Goal: Information Seeking & Learning: Learn about a topic

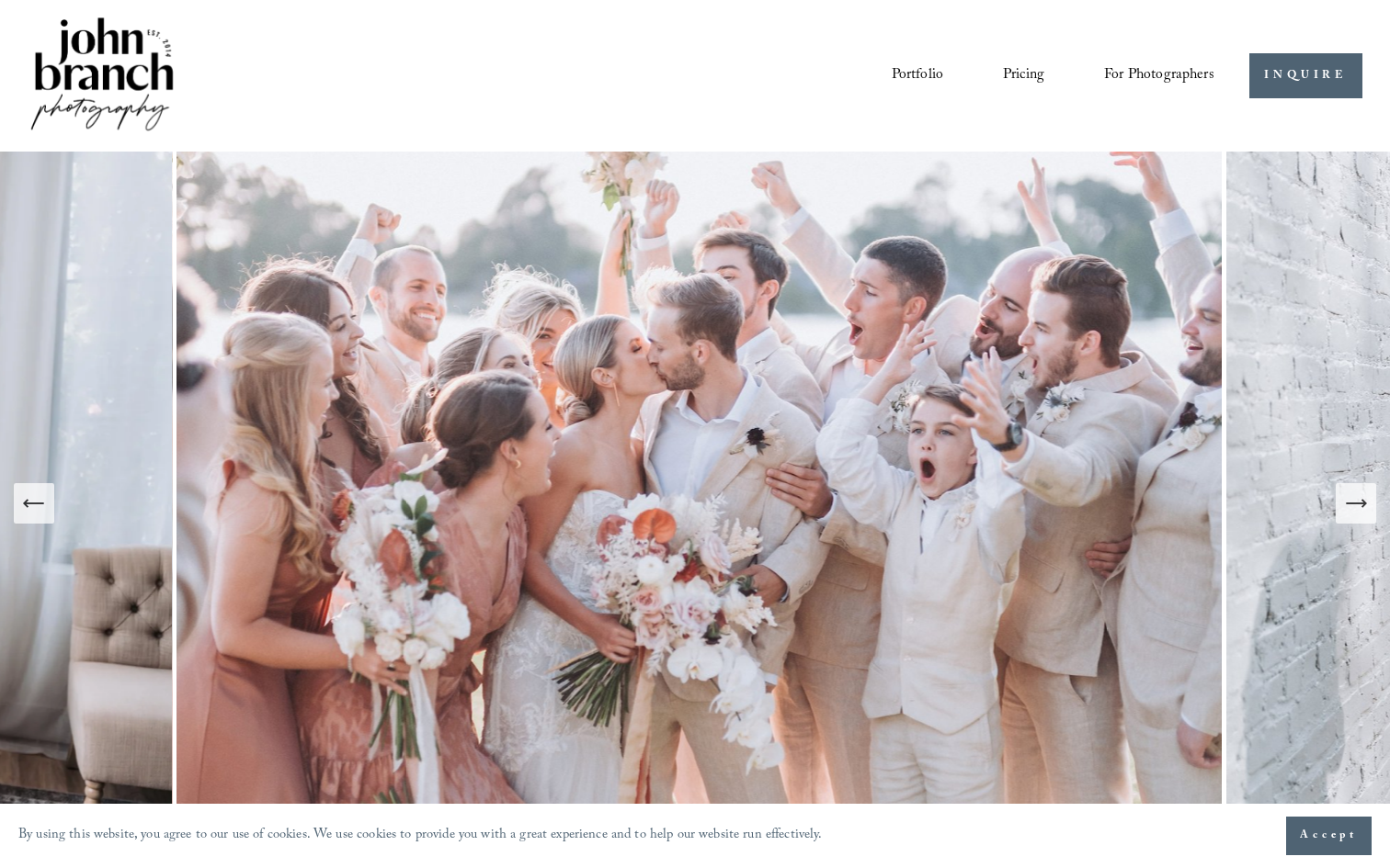
click at [1011, 74] on link "Pricing" at bounding box center [1023, 75] width 41 height 32
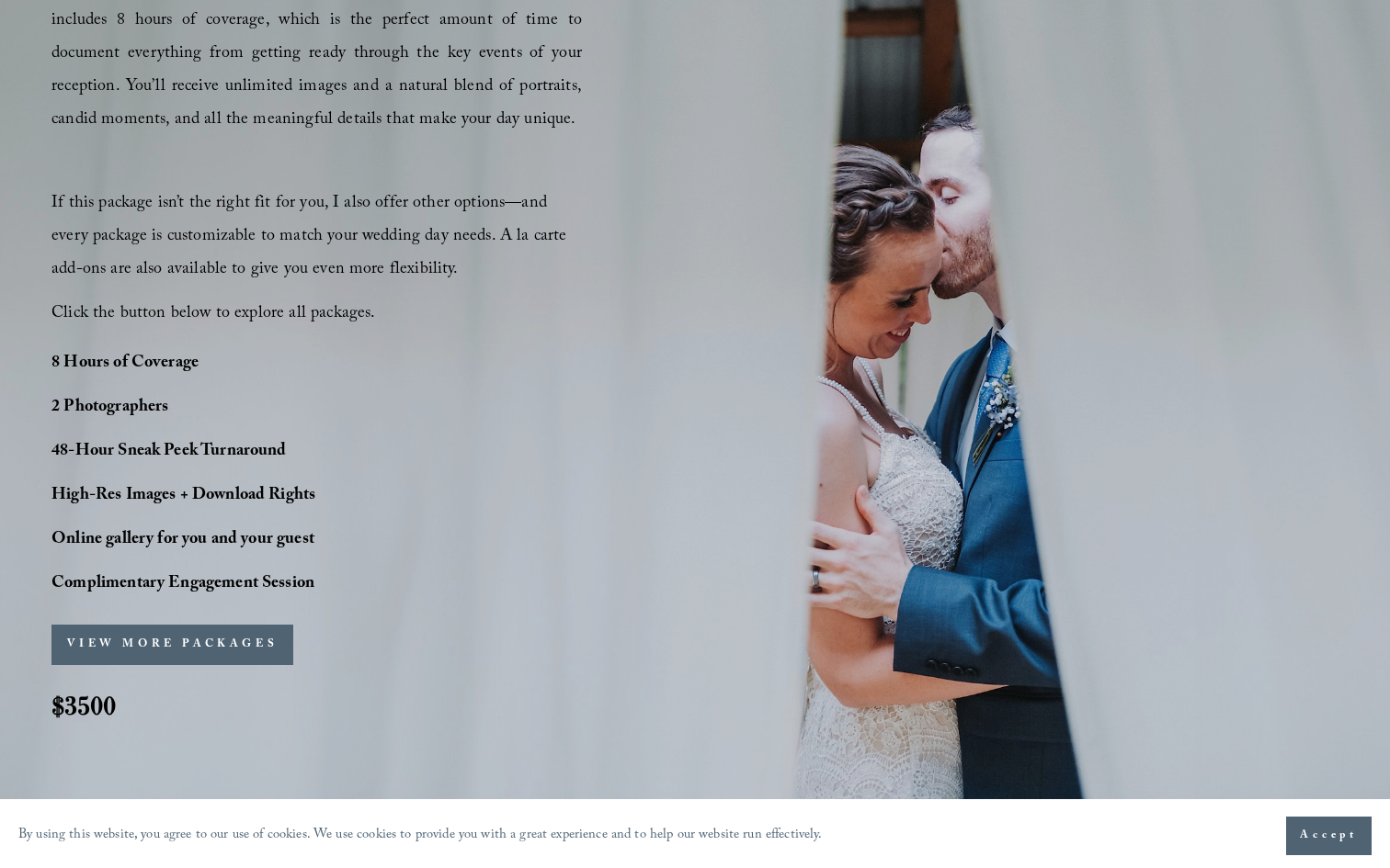
scroll to position [1183, 0]
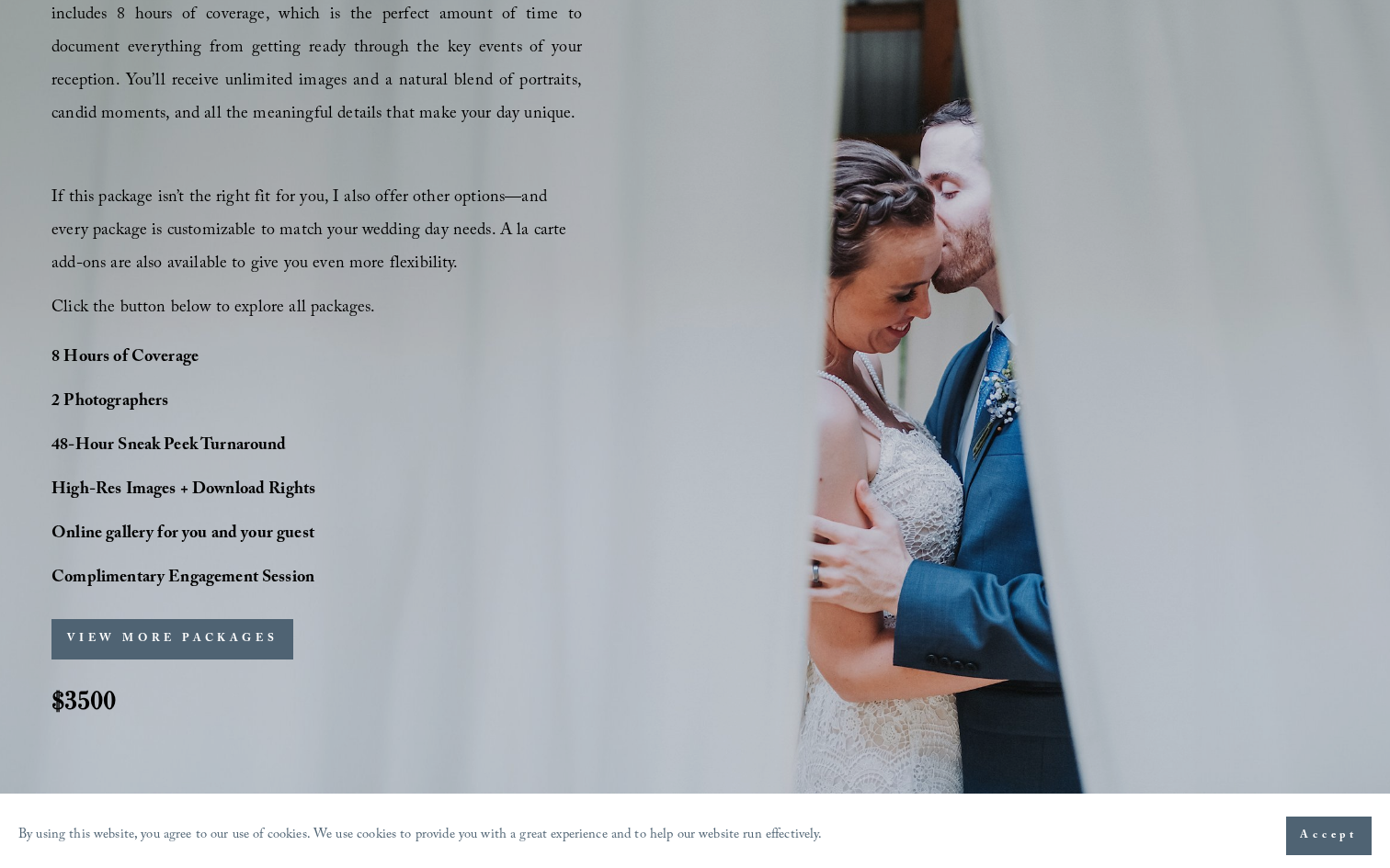
click at [172, 642] on button "VIEW MORE PACKAGES" at bounding box center [173, 639] width 242 height 40
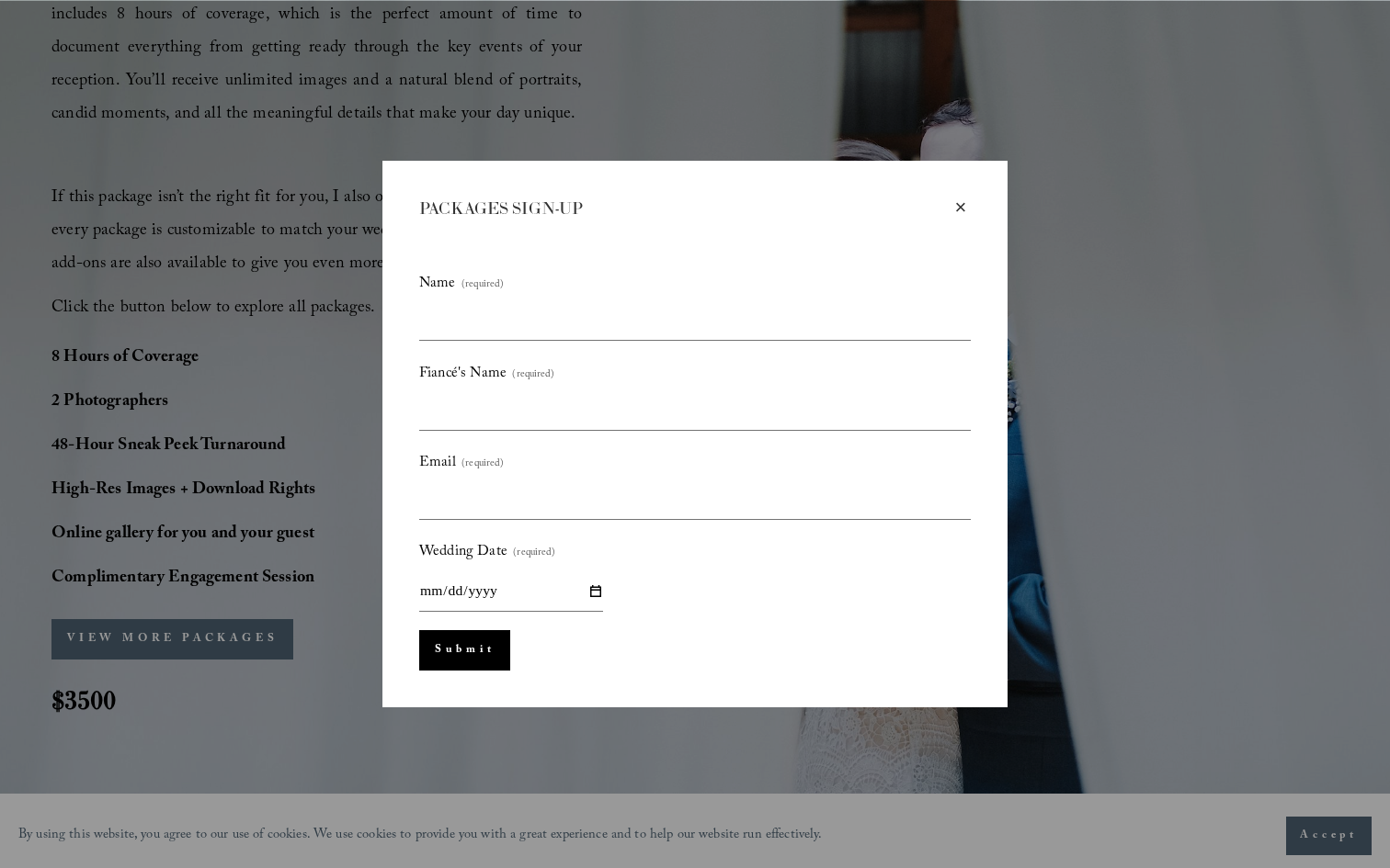
click at [957, 205] on div "×" at bounding box center [960, 207] width 20 height 20
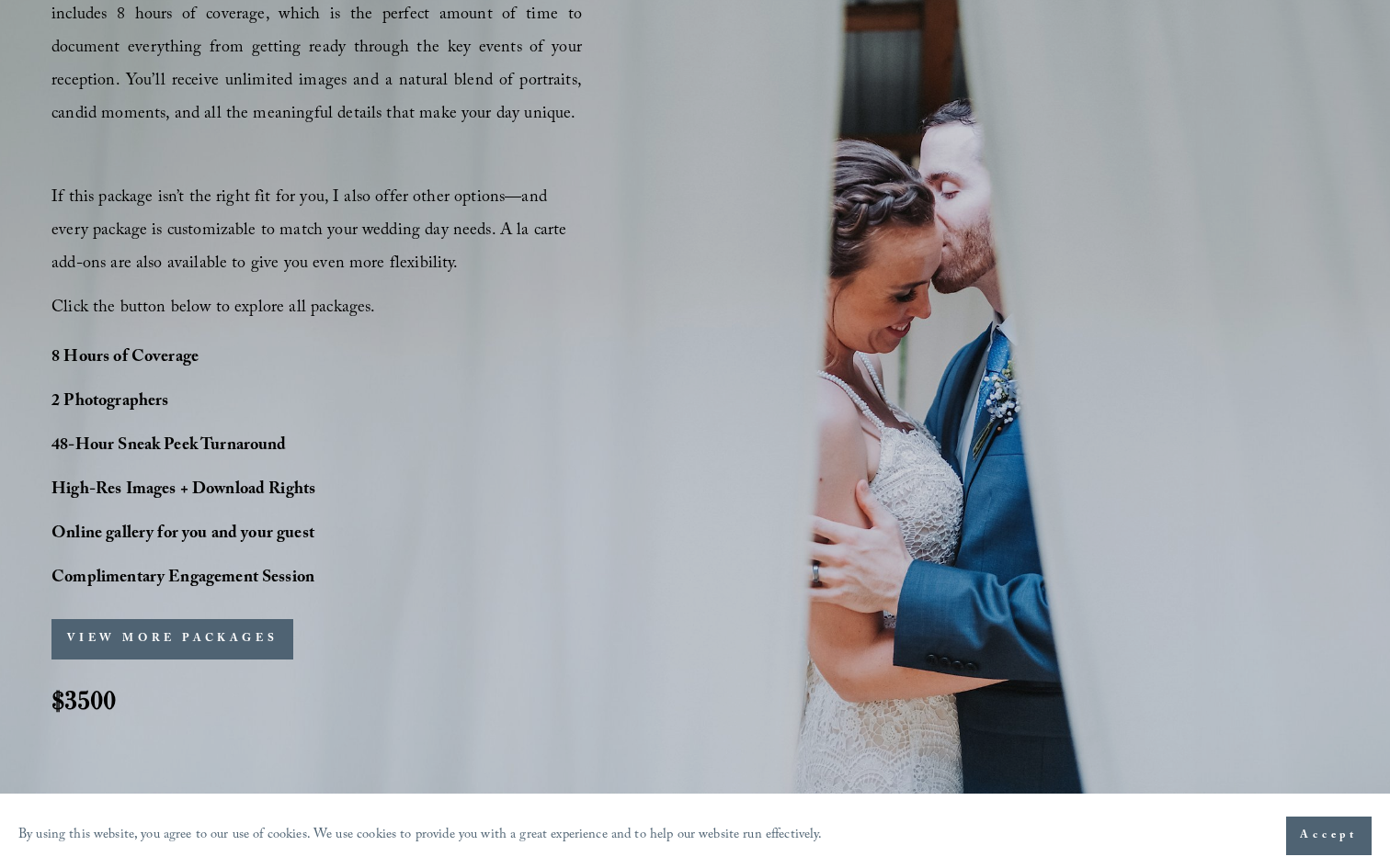
click at [162, 650] on button "VIEW MORE PACKAGES" at bounding box center [173, 639] width 242 height 40
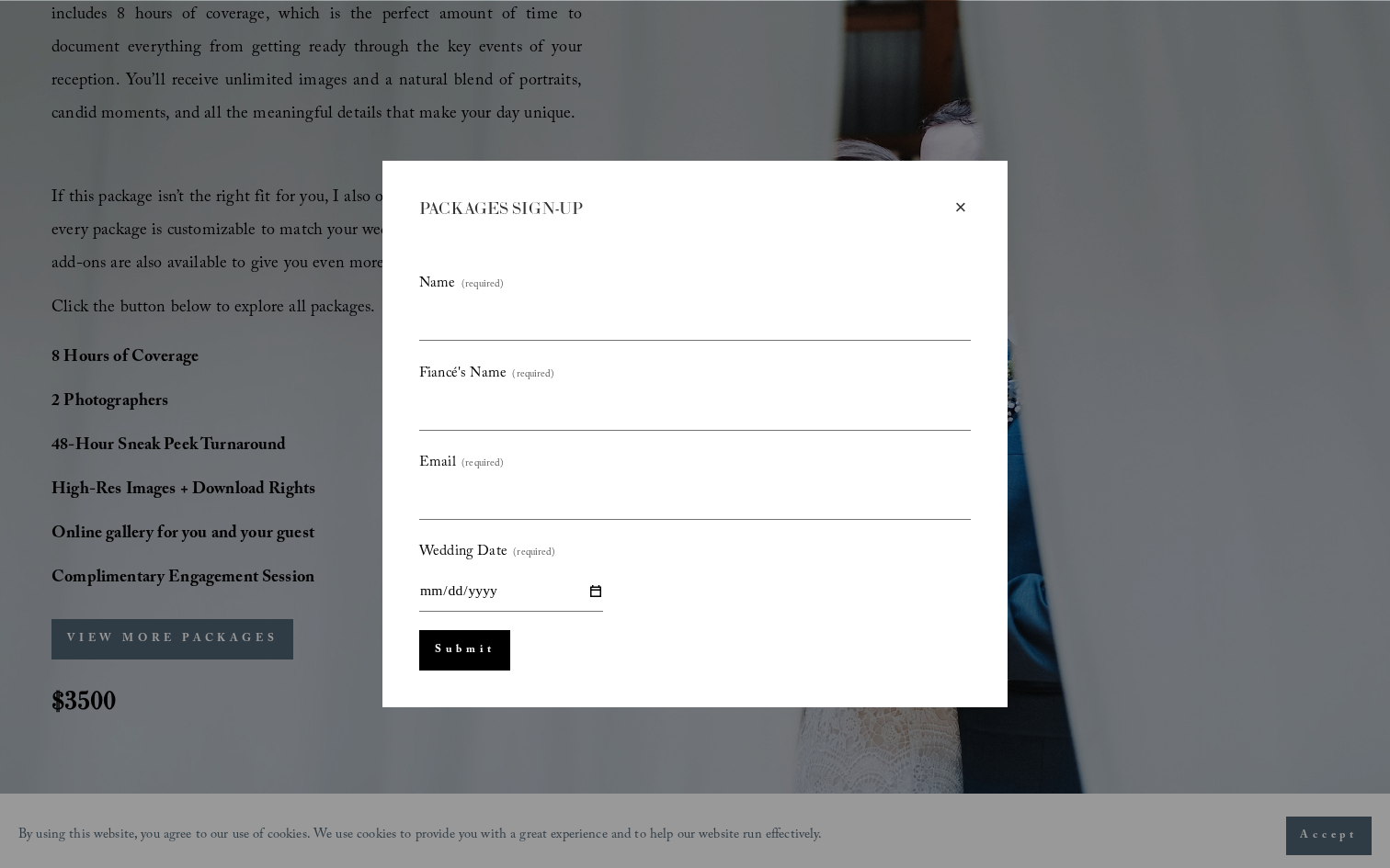
click at [967, 187] on div "× PACKAGES SIGN-UP Name (required) Fiancé's Name (required) Email (required) We…" at bounding box center [695, 433] width 625 height 546
click at [956, 206] on div "×" at bounding box center [960, 207] width 20 height 20
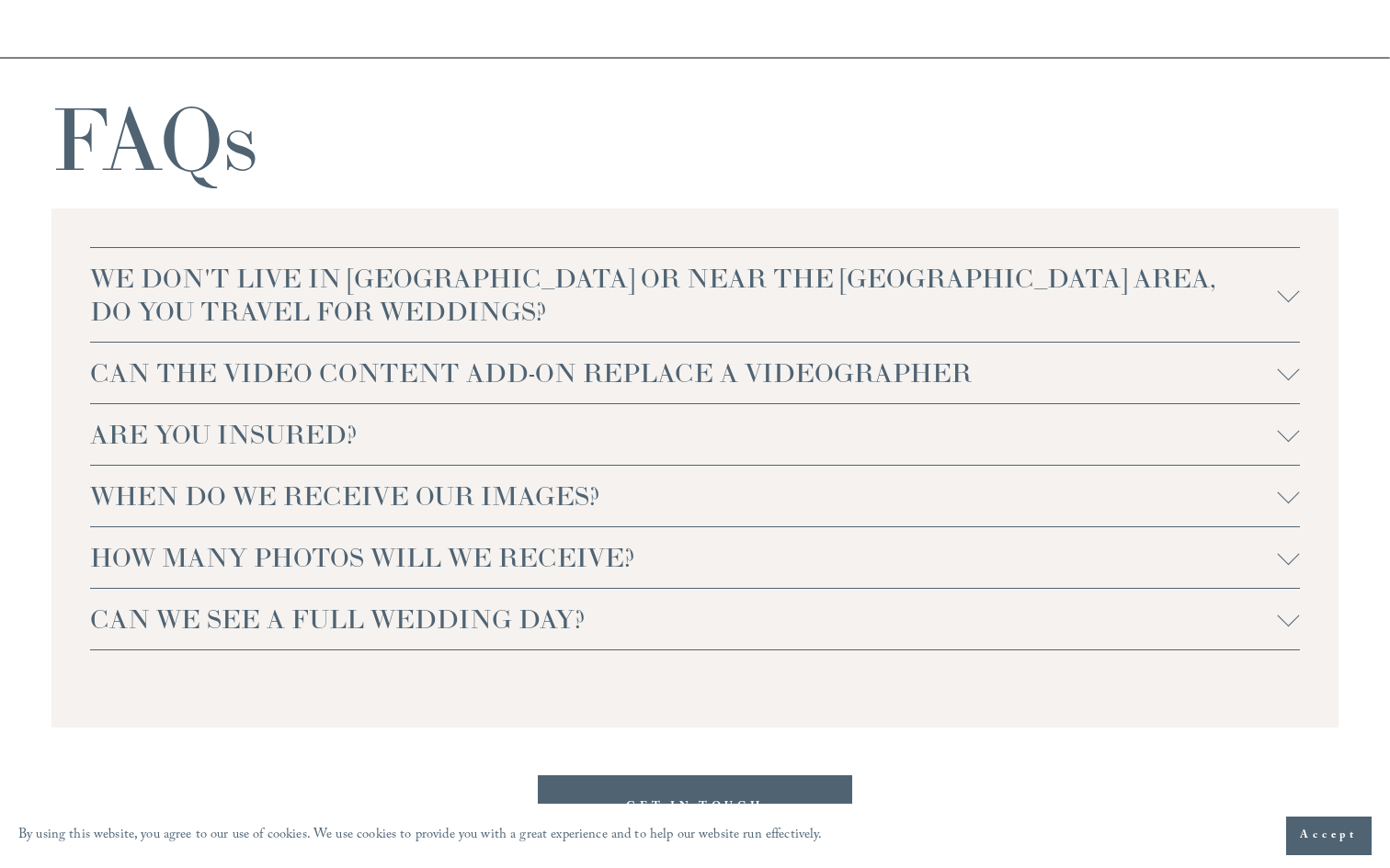
scroll to position [3796, 0]
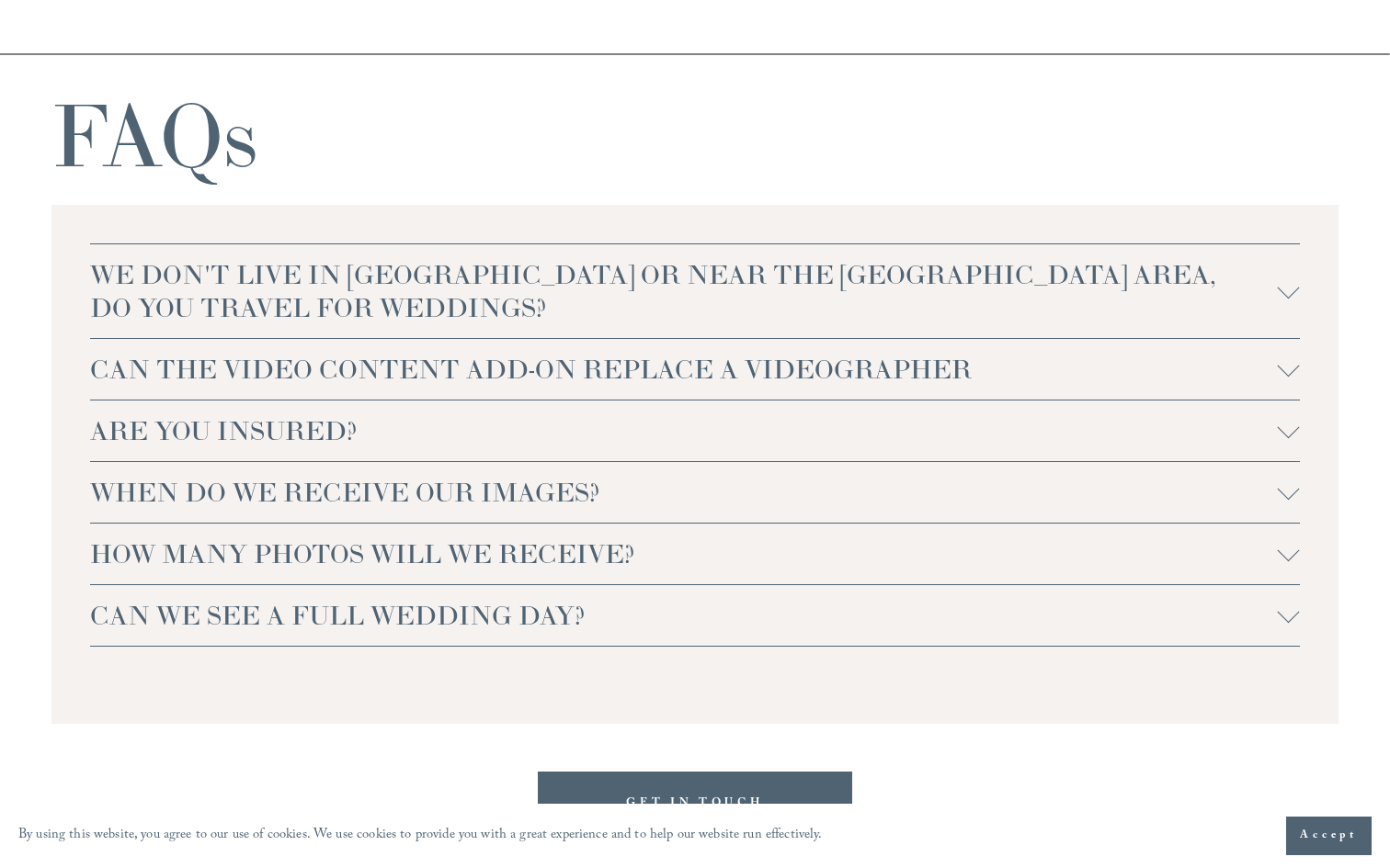
click at [402, 499] on span "WHEN DO WE RECEIVE OUR IMAGES?" at bounding box center [684, 493] width 1187 height 33
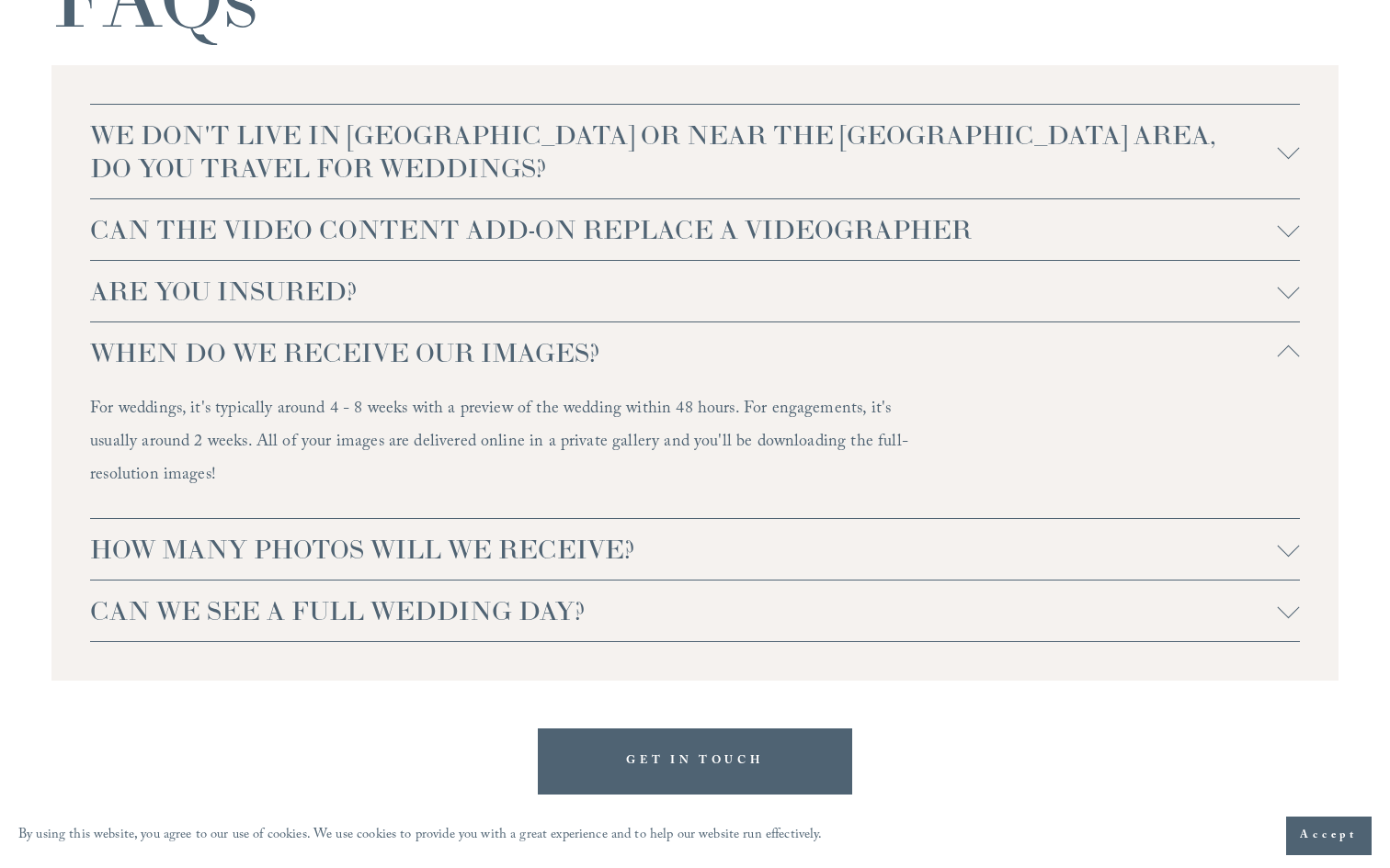
scroll to position [3938, 0]
click at [318, 546] on span "HOW MANY PHOTOS WILL WE RECEIVE?" at bounding box center [684, 547] width 1187 height 33
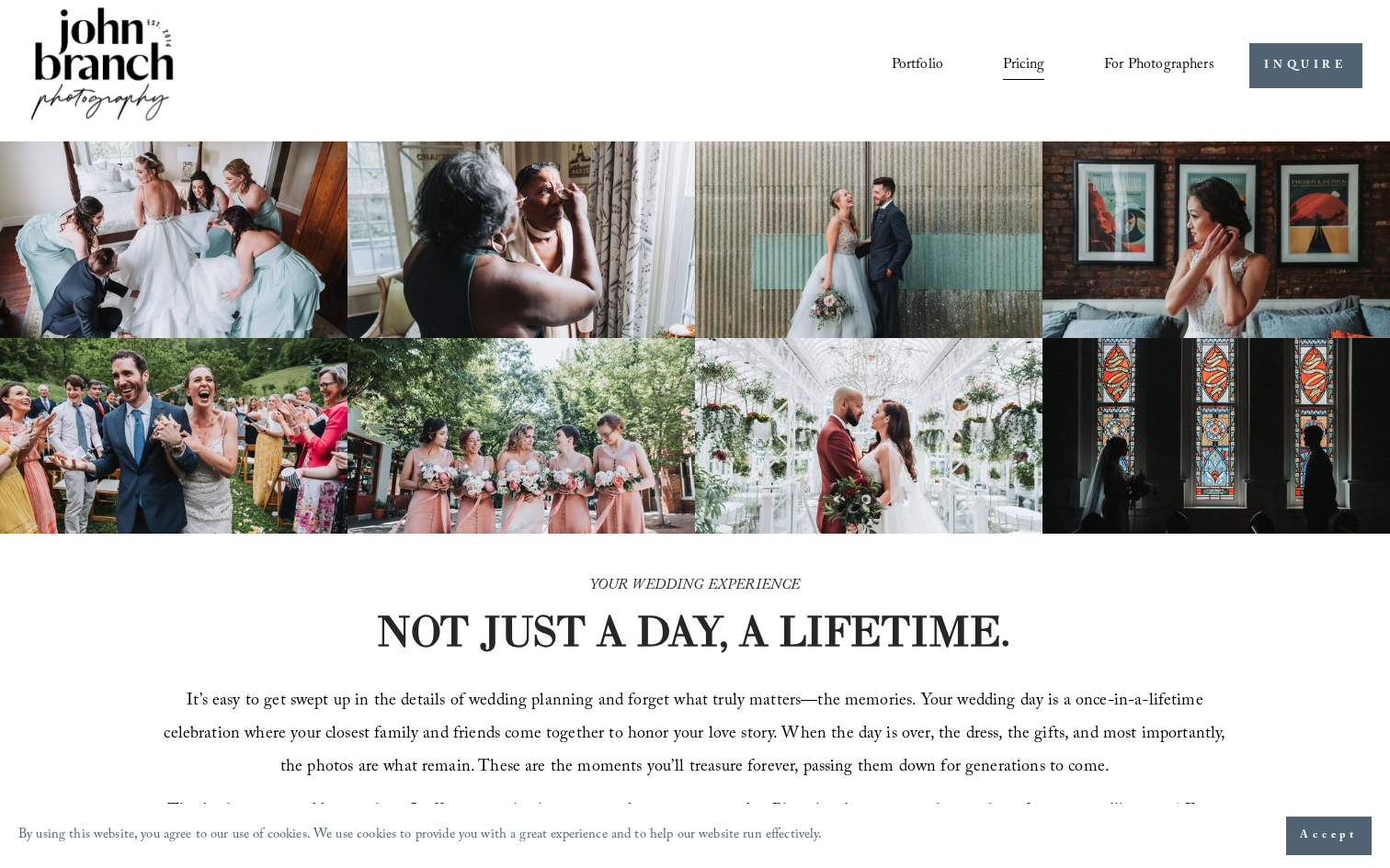
scroll to position [0, 0]
